Goal: Find contact information: Find contact information

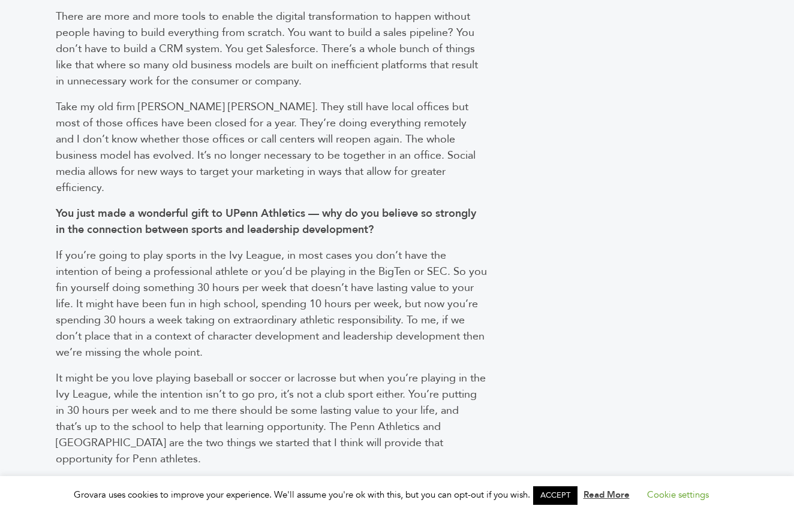
scroll to position [1398, 0]
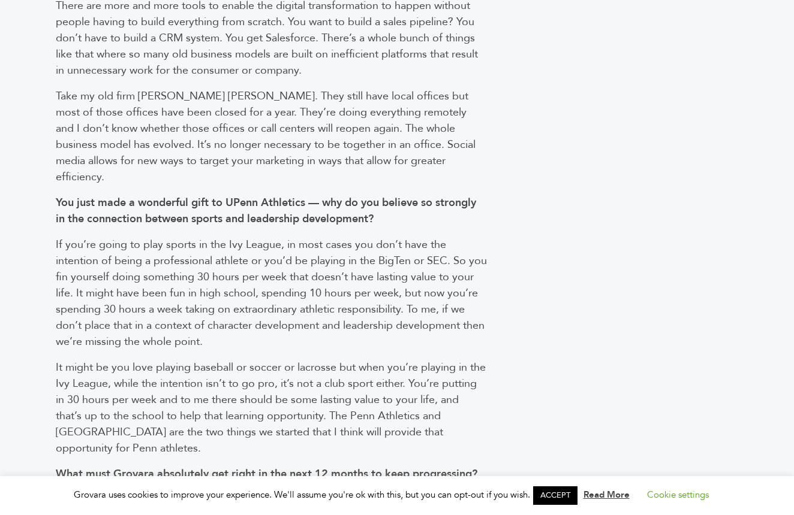
drag, startPoint x: 99, startPoint y: 221, endPoint x: 250, endPoint y: 264, distance: 156.5
click at [250, 264] on p "If you’re going to play sports in the Ivy League, in most cases you don’t have …" at bounding box center [272, 293] width 432 height 113
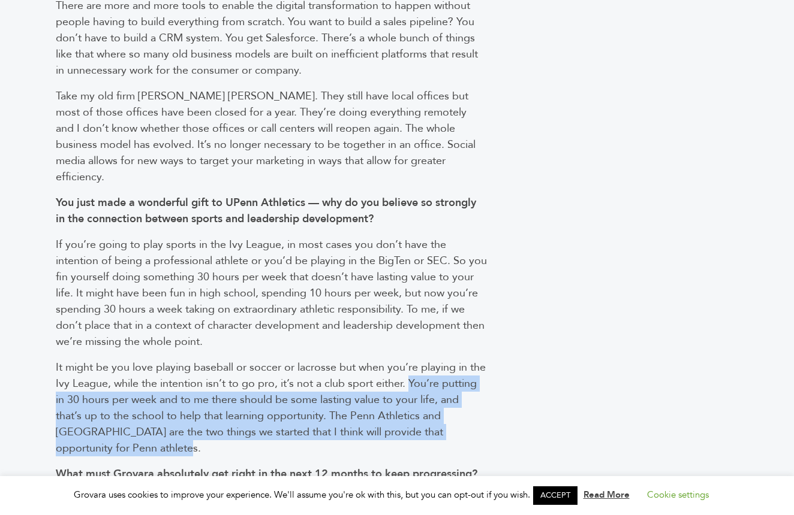
drag, startPoint x: 412, startPoint y: 311, endPoint x: 397, endPoint y: 371, distance: 61.8
click at [397, 371] on p "It might be you love playing baseball or soccer or lacrosse but when you’re pla…" at bounding box center [272, 408] width 432 height 97
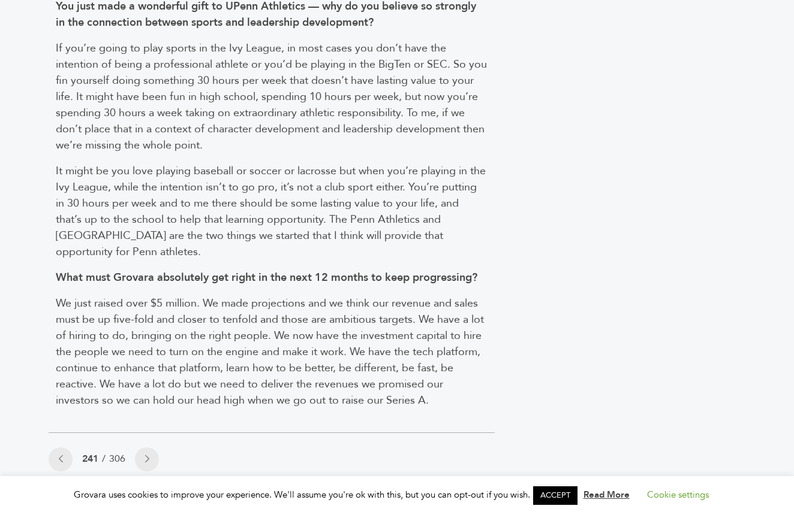
scroll to position [1595, 0]
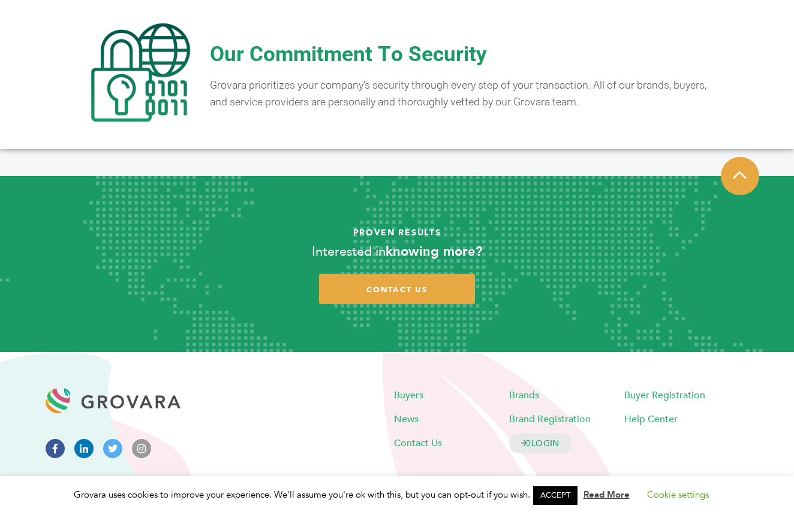
scroll to position [2280, 0]
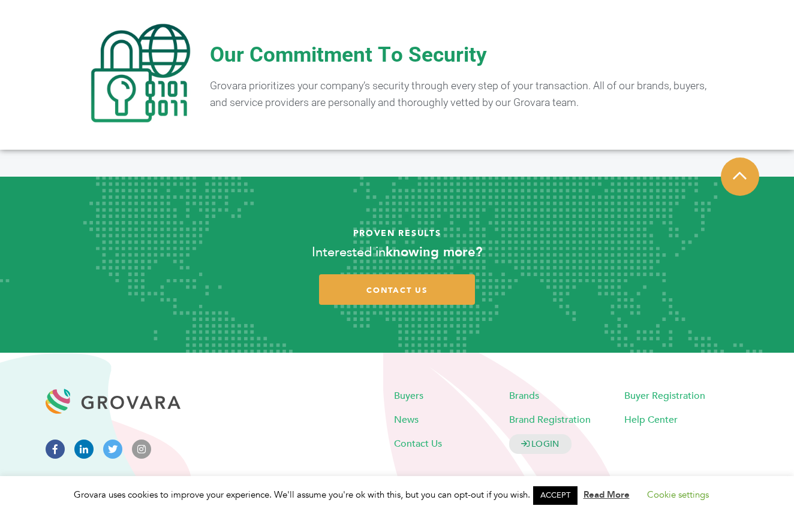
click at [555, 500] on link "ACCEPT" at bounding box center [555, 496] width 44 height 19
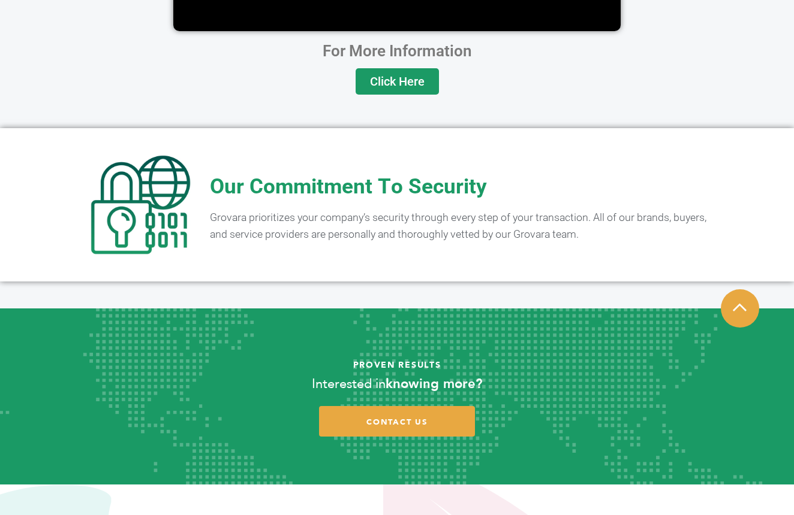
scroll to position [2136, 0]
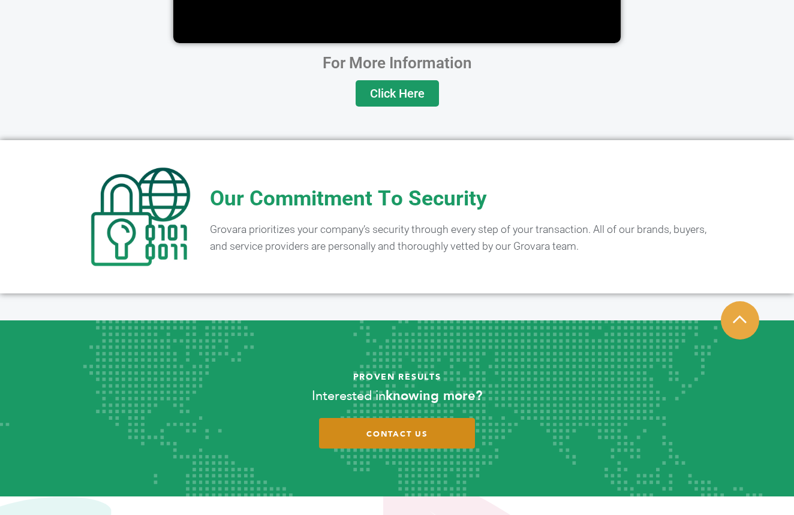
click at [413, 429] on span "contact us" at bounding box center [396, 434] width 61 height 11
